Goal: Find contact information: Find contact information

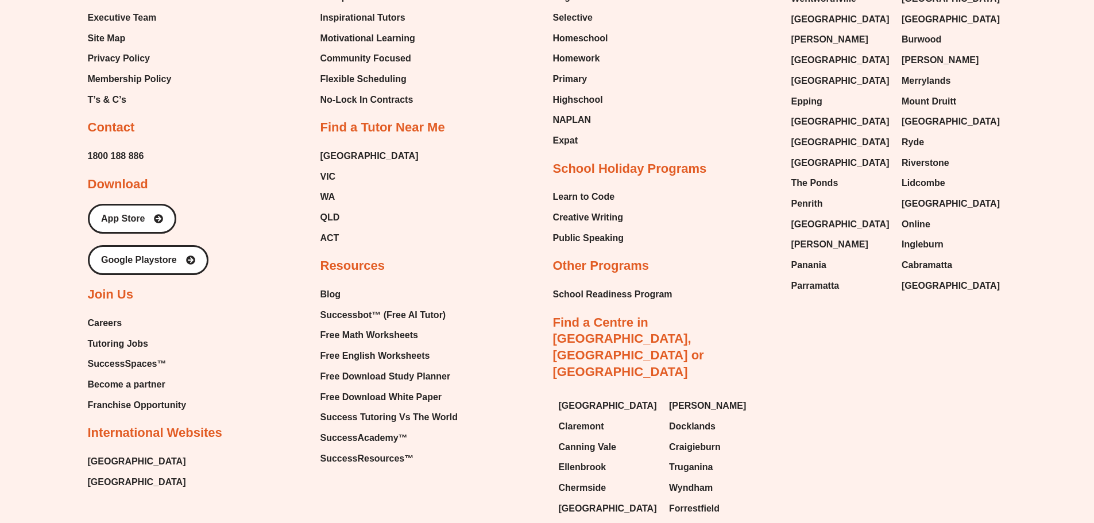
scroll to position [6265, 0]
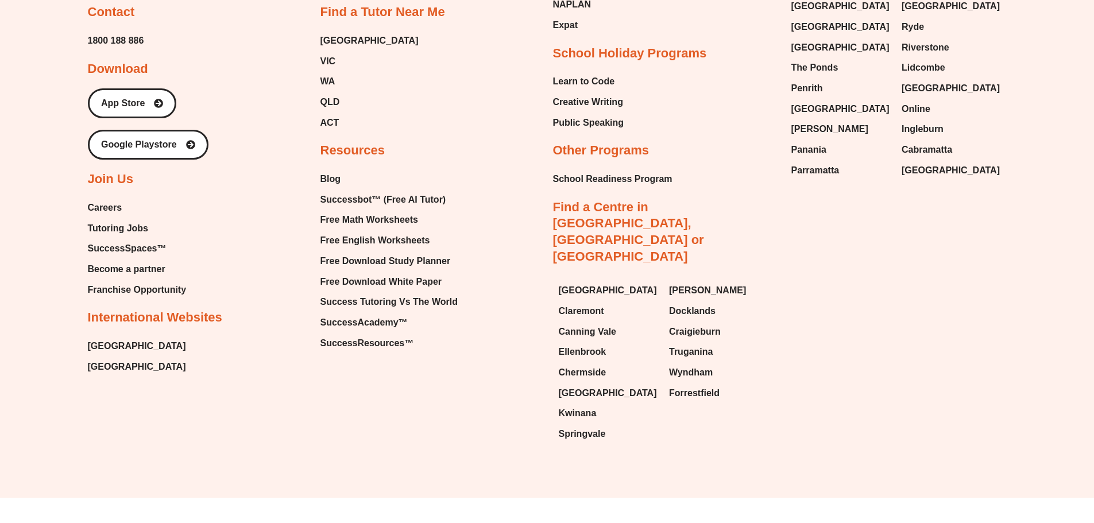
click at [1074, 61] on div "Email Instagram Facebook Youtube Tumblr Linkedin About Our Story About Us Execu…" at bounding box center [547, 27] width 1094 height 942
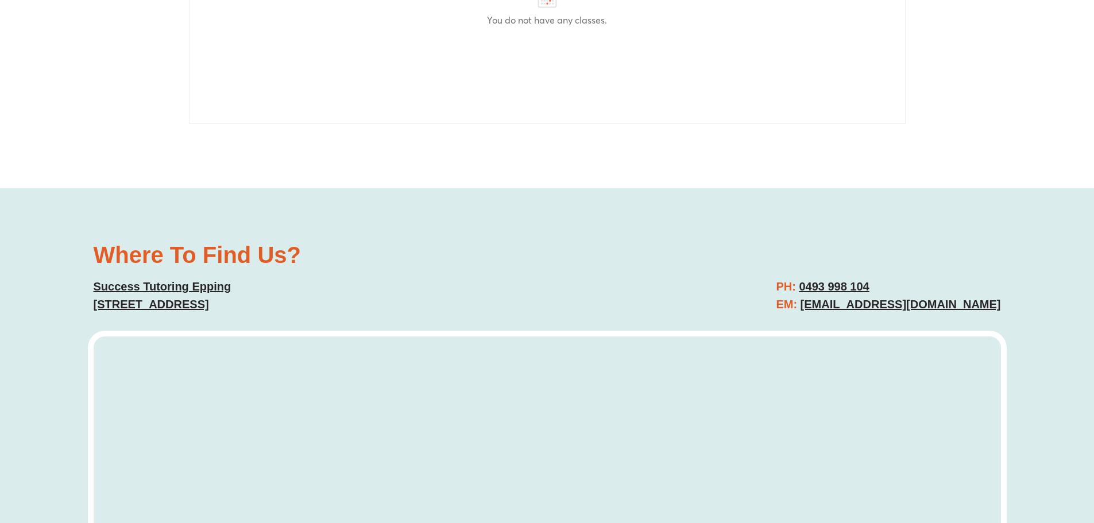
scroll to position [3393, 0]
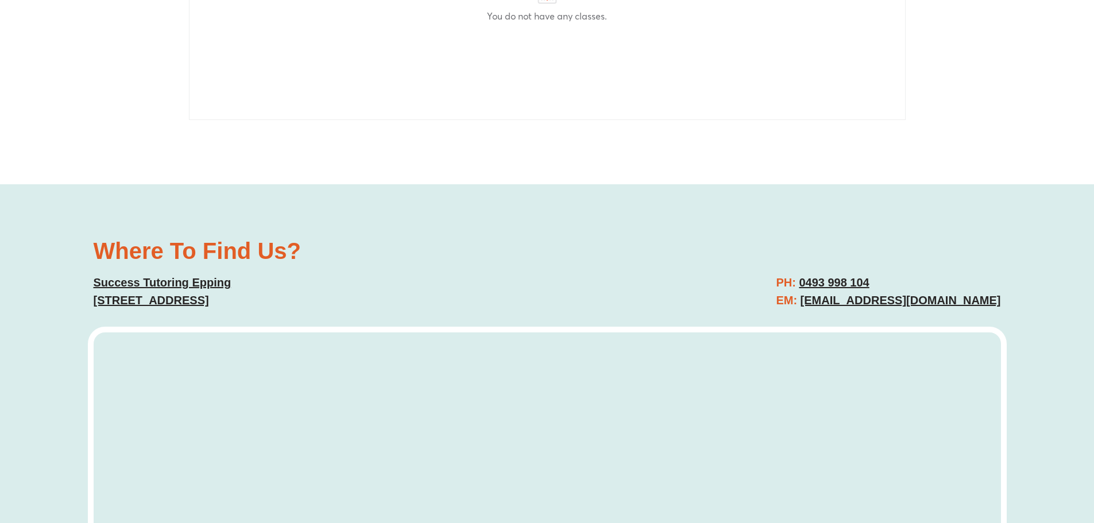
drag, startPoint x: 1012, startPoint y: 300, endPoint x: 822, endPoint y: 304, distance: 190.2
click at [822, 304] on div "Where To Find Us? Success Tutoring Epping Suite 110/2 Pembroke St, Epping NSW 2…" at bounding box center [547, 475] width 1094 height 582
copy link "epping@successtutoring.com.au"
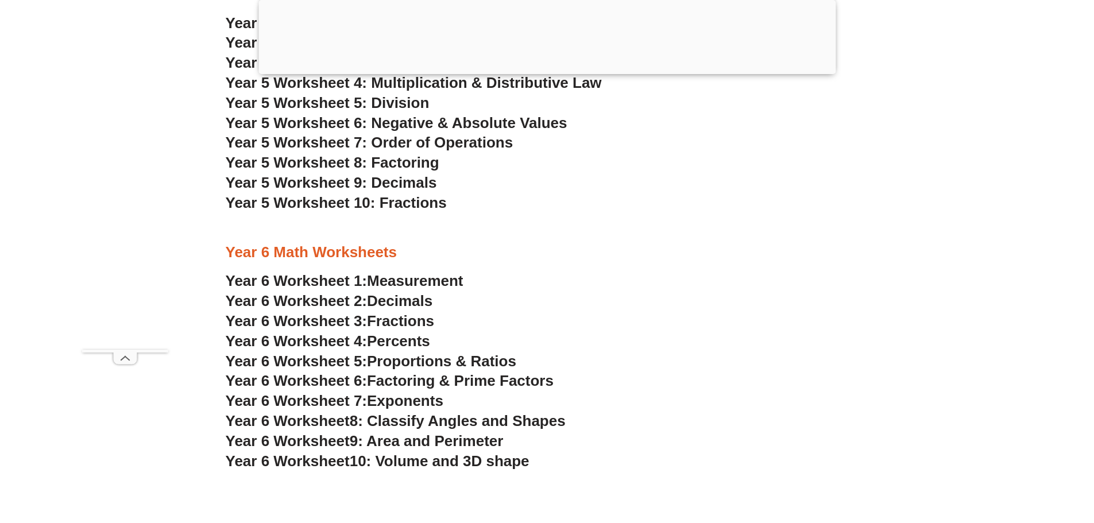
scroll to position [2470, 0]
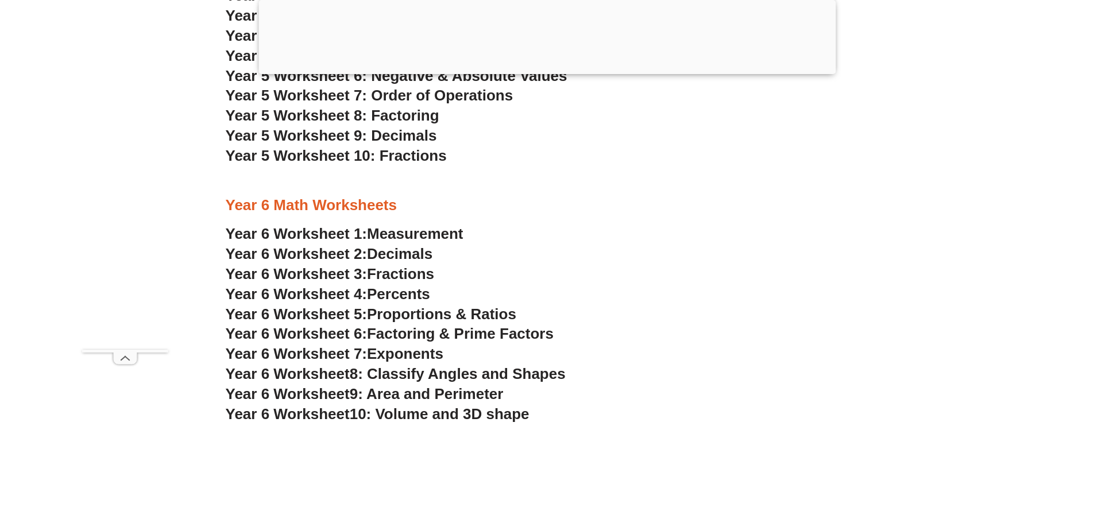
click at [312, 228] on span "Year 6 Worksheet 1:" at bounding box center [297, 233] width 142 height 17
